Goal: Entertainment & Leisure: Consume media (video, audio)

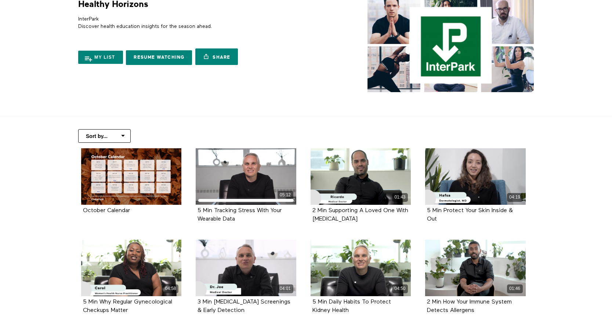
scroll to position [60, 0]
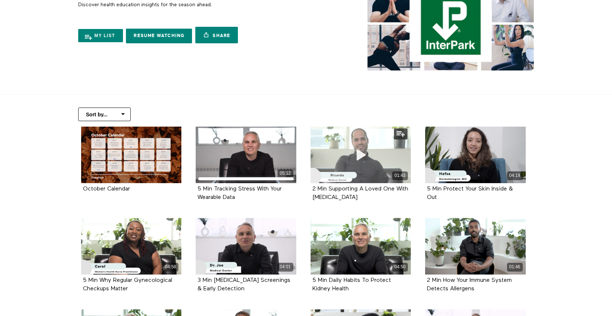
click at [377, 147] on div "01:43" at bounding box center [361, 155] width 101 height 57
